Goal: Information Seeking & Learning: Learn about a topic

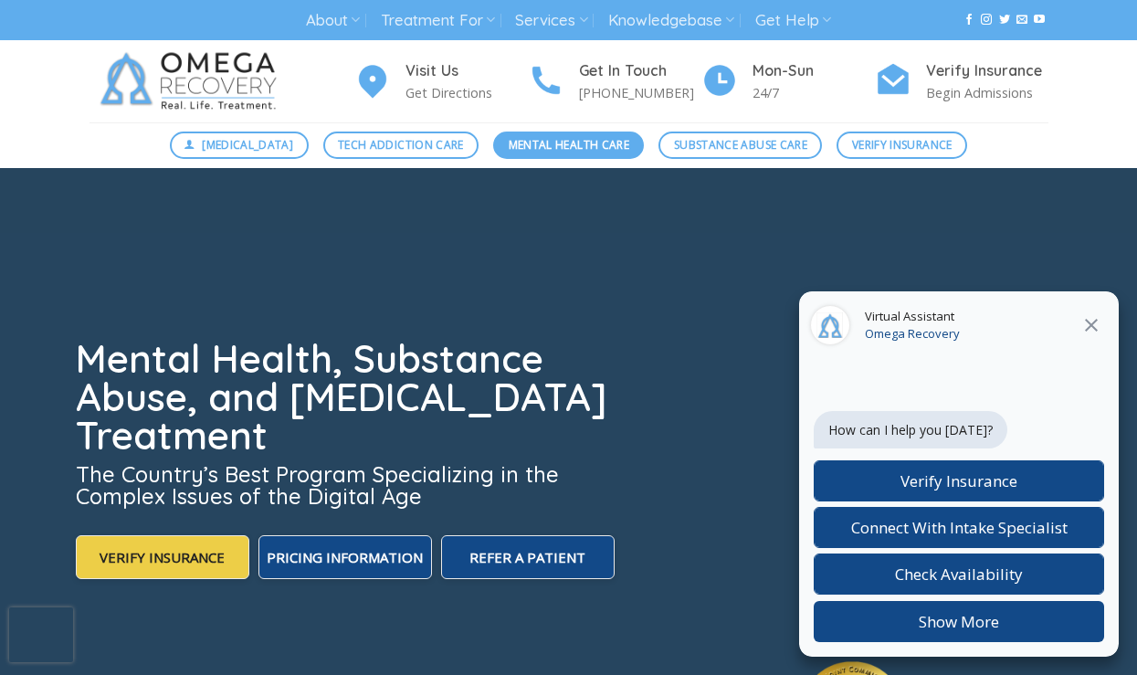
click at [575, 141] on span "Mental Health Care" at bounding box center [569, 144] width 121 height 17
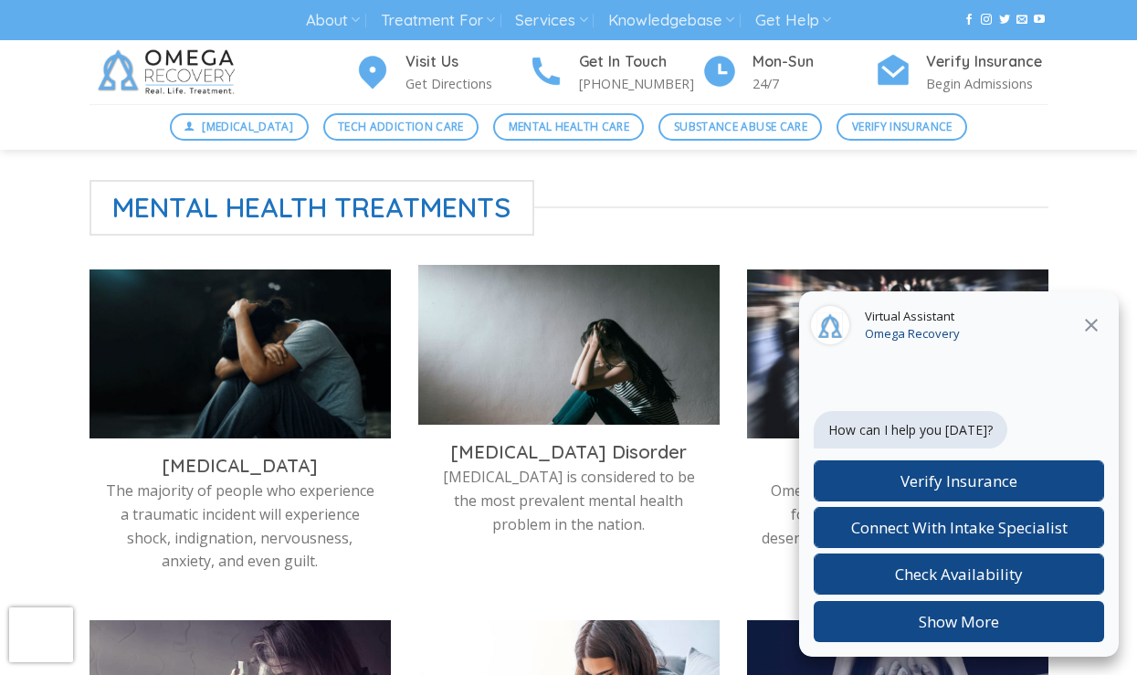
scroll to position [502, 0]
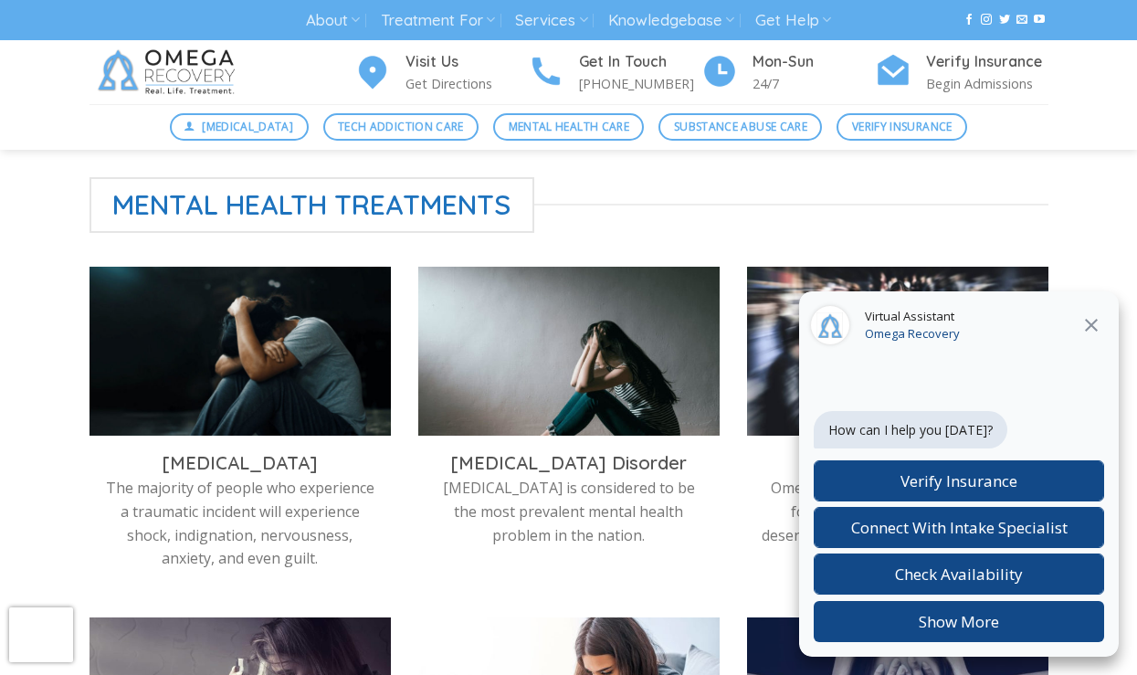
click at [1093, 333] on icon "Close" at bounding box center [1091, 325] width 22 height 22
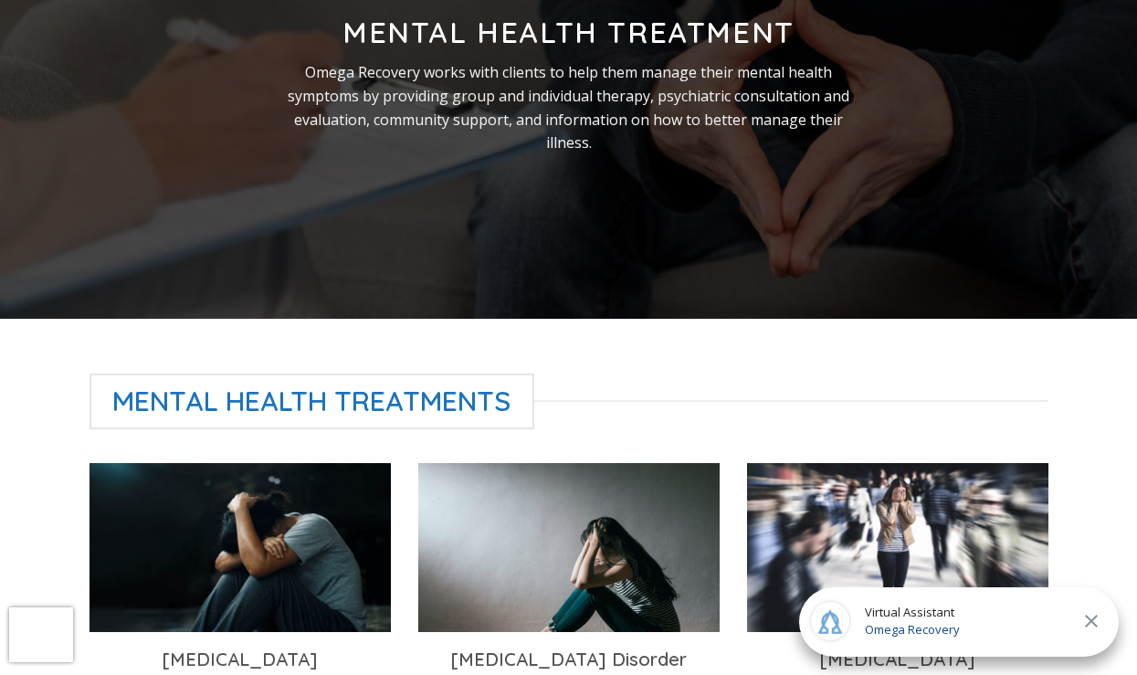
scroll to position [0, 0]
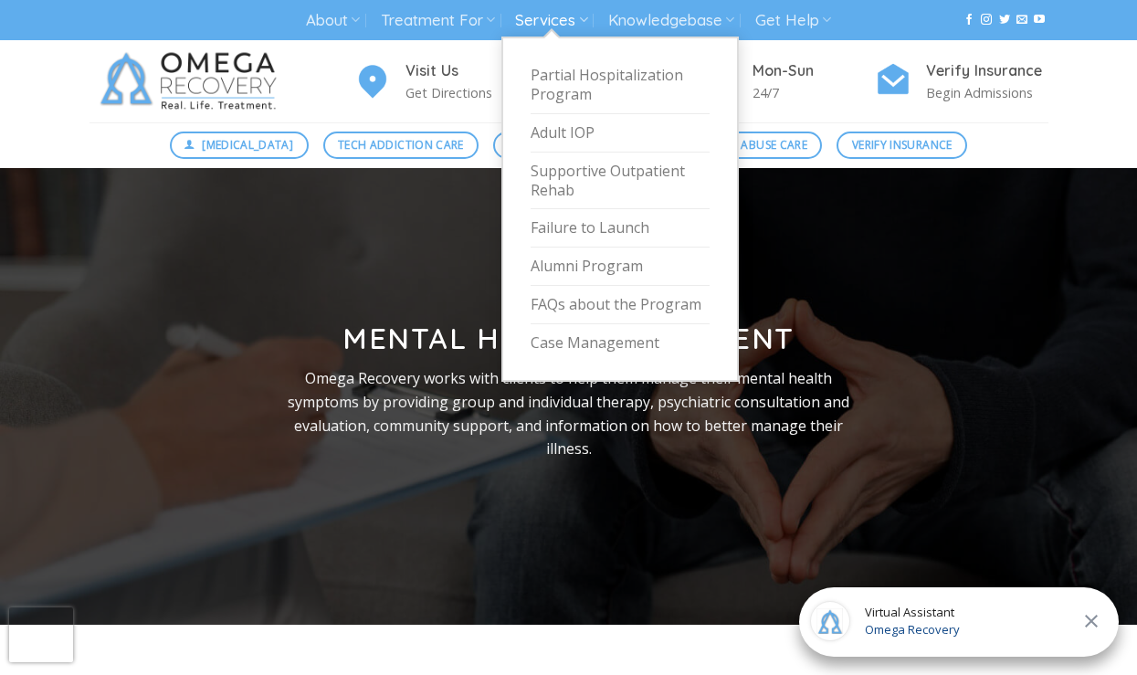
click at [567, 14] on link "Services" at bounding box center [551, 21] width 72 height 34
click at [613, 87] on link "Partial Hospitalization Program" at bounding box center [619, 86] width 179 height 58
